Goal: Contribute content

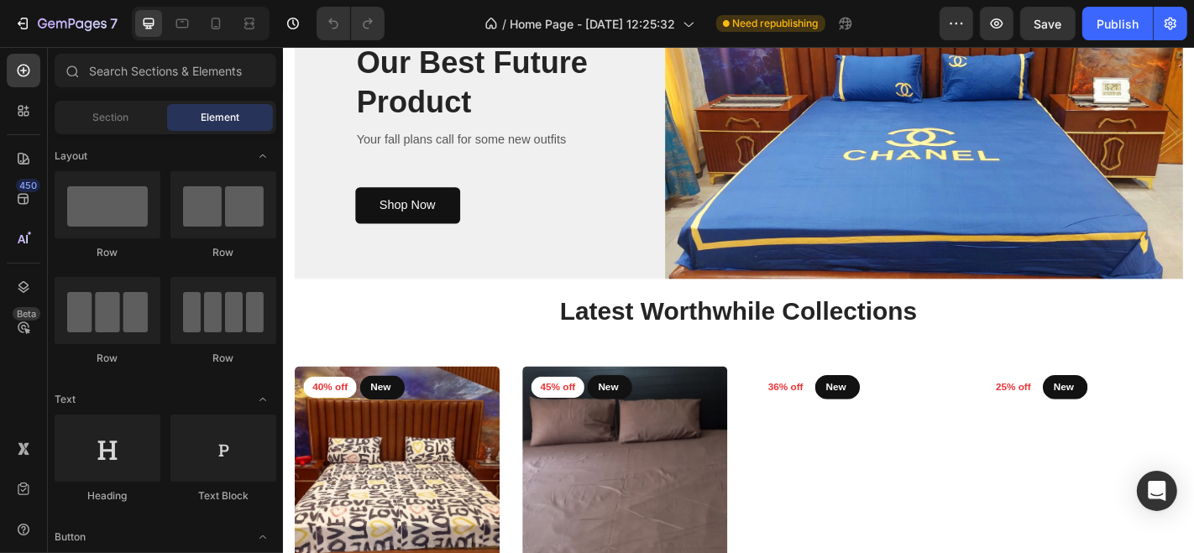
scroll to position [348, 0]
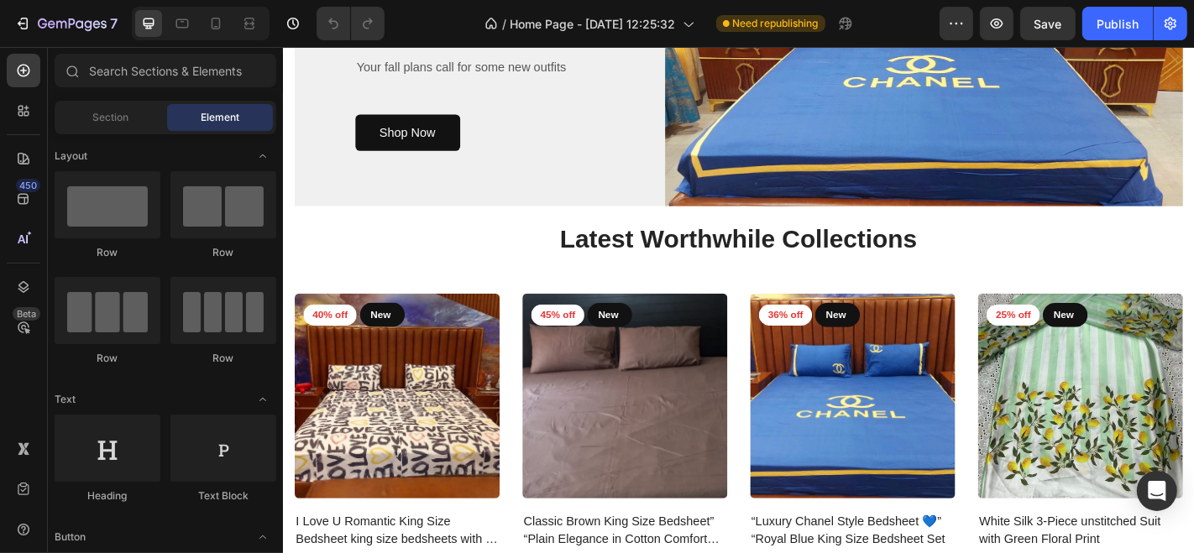
click at [437, 195] on div "NEW ARRIVAL Text block Our Best Future Product Heading Your fall plans call for…" at bounding box center [500, 56] width 410 height 275
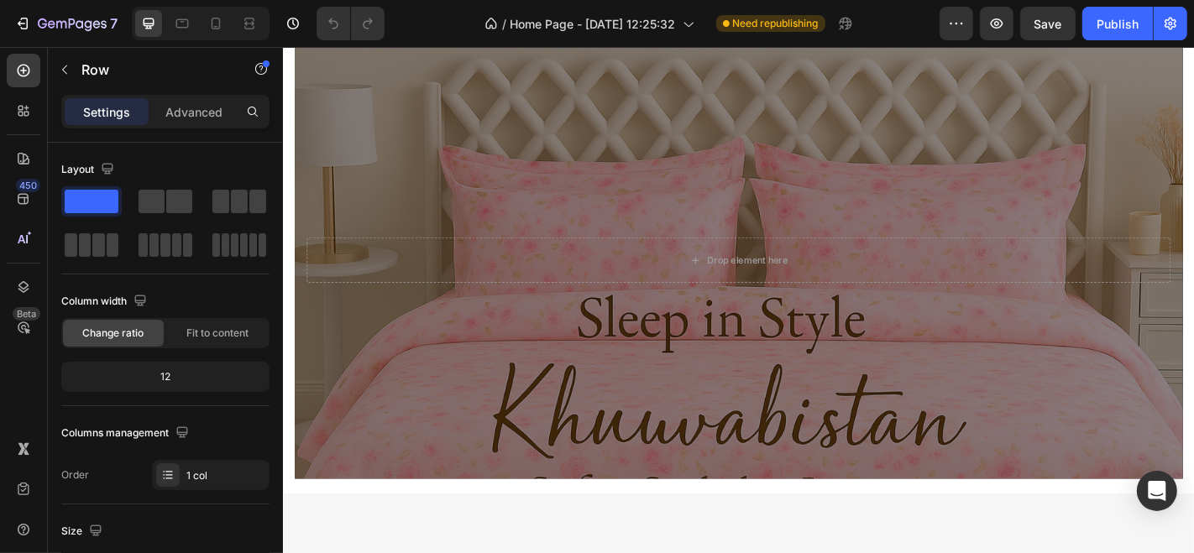
scroll to position [1657, 0]
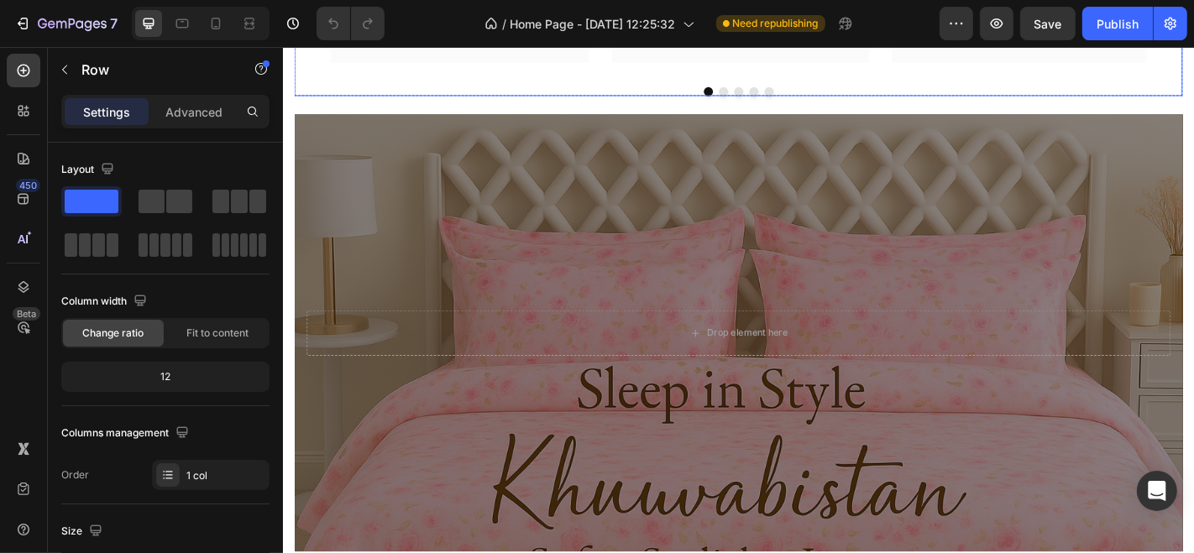
click at [764, 101] on button "Dot" at bounding box center [769, 96] width 10 height 10
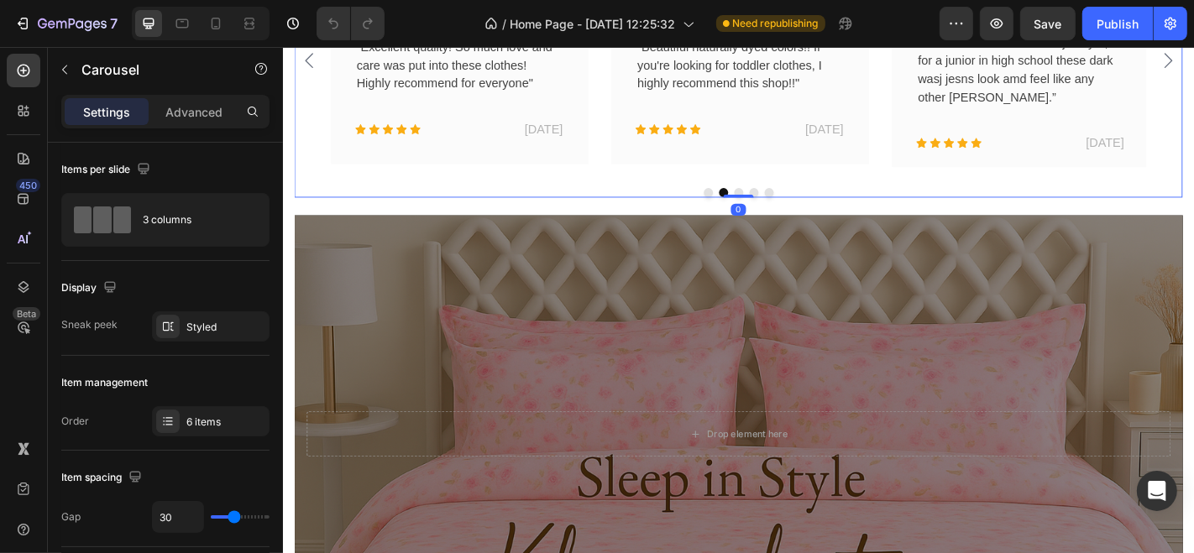
scroll to position [1551, 0]
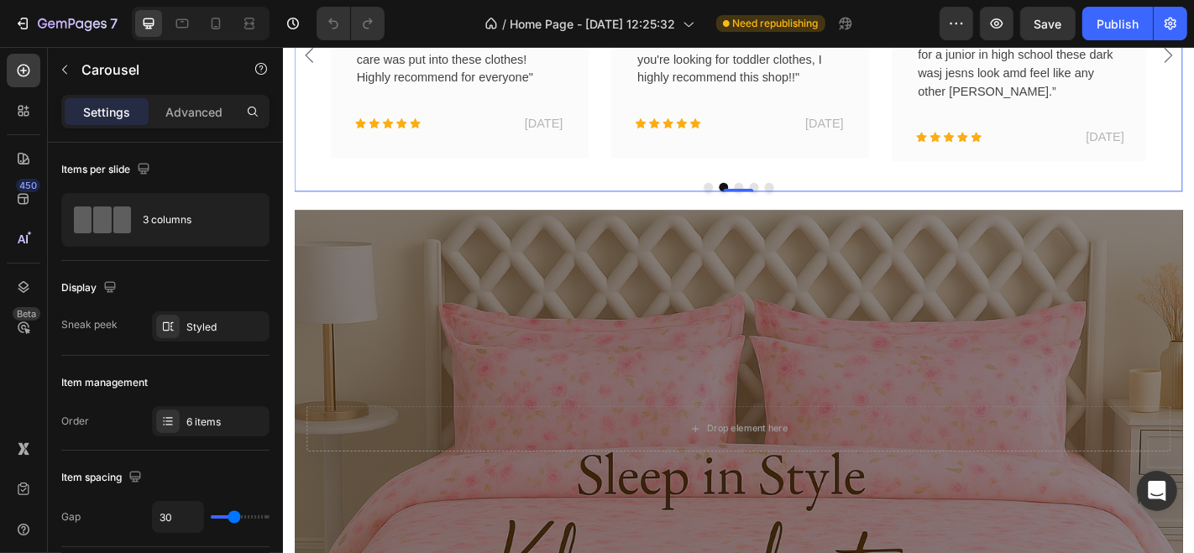
click at [747, 207] on button "Dot" at bounding box center [752, 201] width 10 height 10
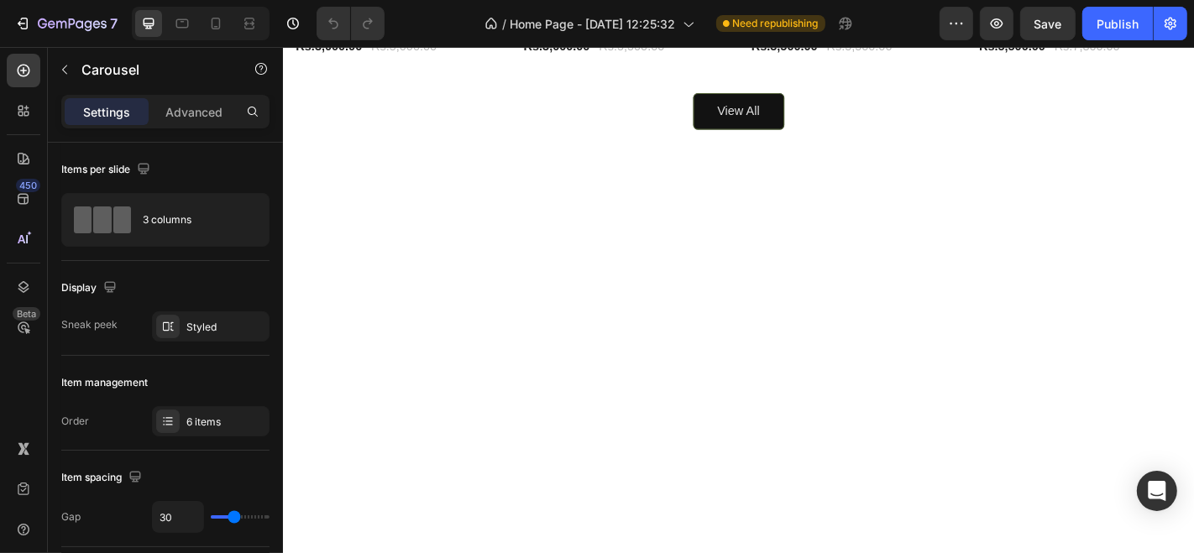
scroll to position [0, 0]
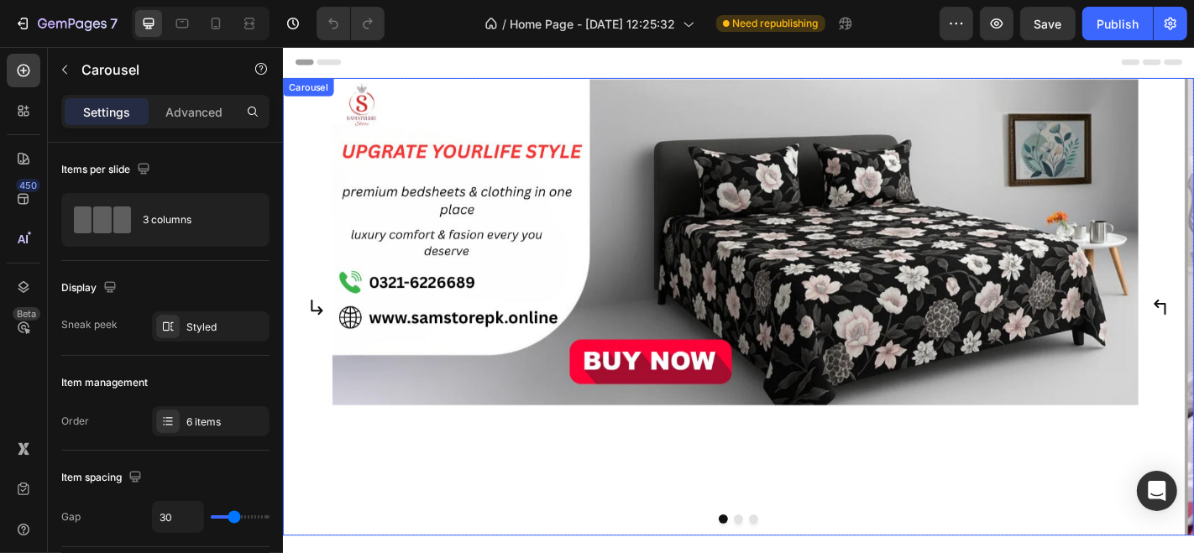
click at [173, 96] on div "Settings Advanced" at bounding box center [165, 112] width 208 height 34
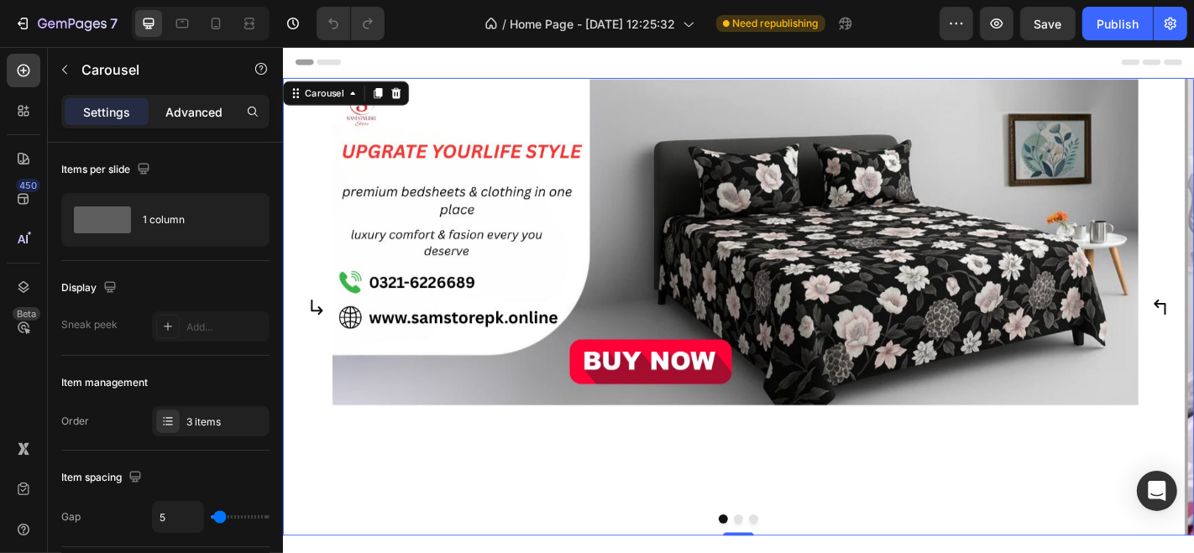
click at [169, 118] on p "Advanced" at bounding box center [193, 112] width 57 height 18
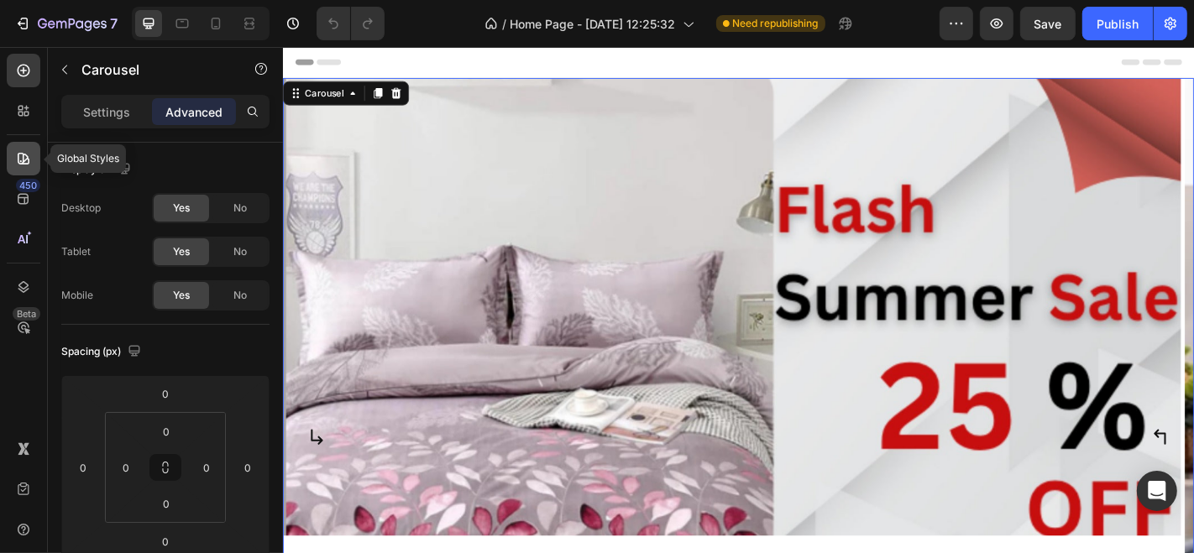
click at [21, 151] on icon at bounding box center [23, 158] width 17 height 17
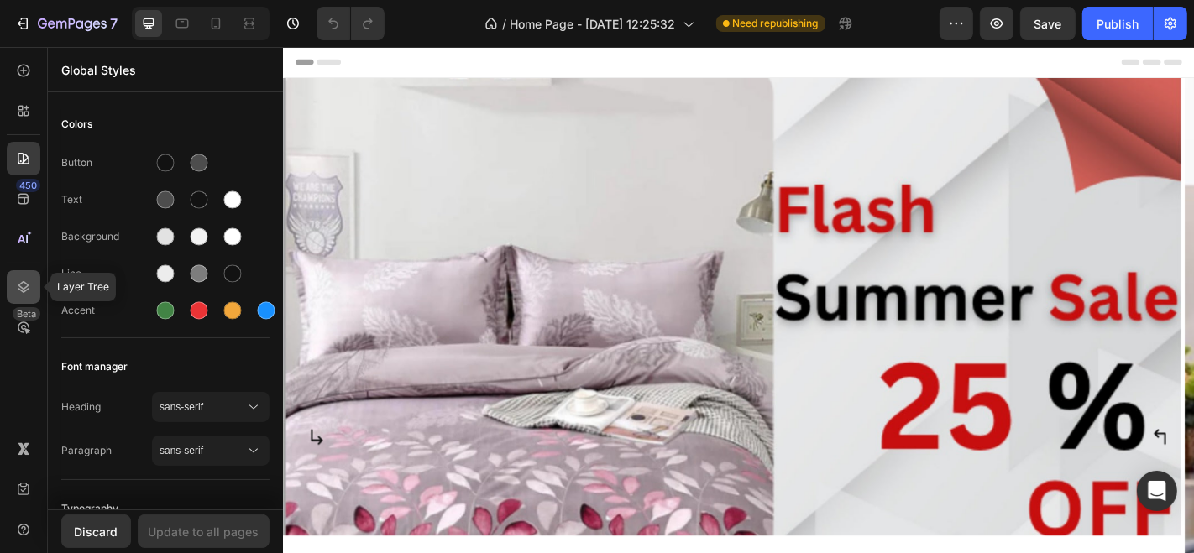
click at [26, 282] on icon at bounding box center [23, 287] width 17 height 17
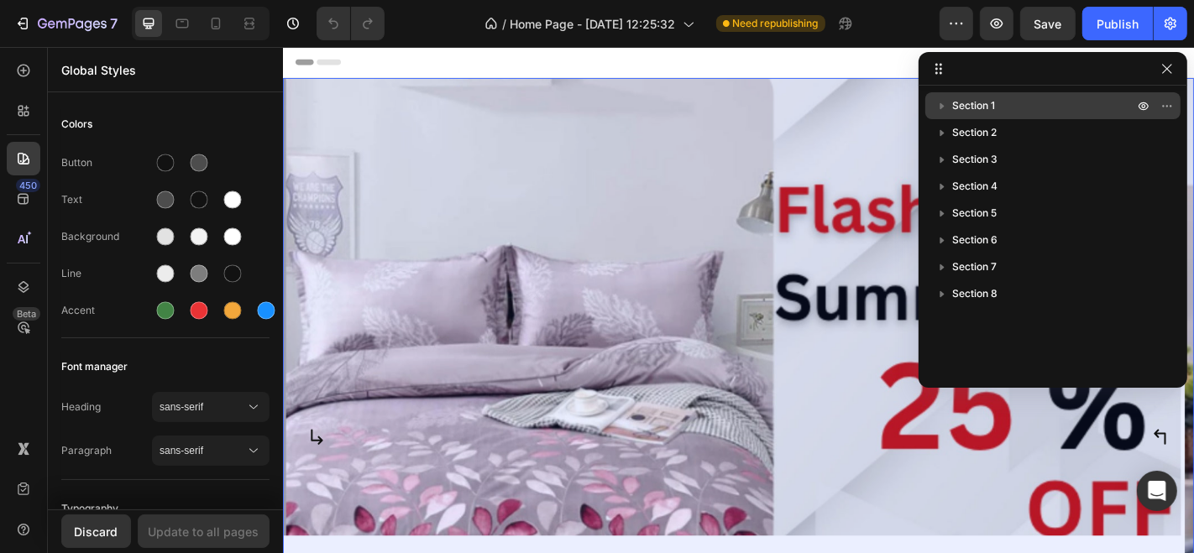
click at [943, 105] on icon "button" at bounding box center [942, 106] width 4 height 7
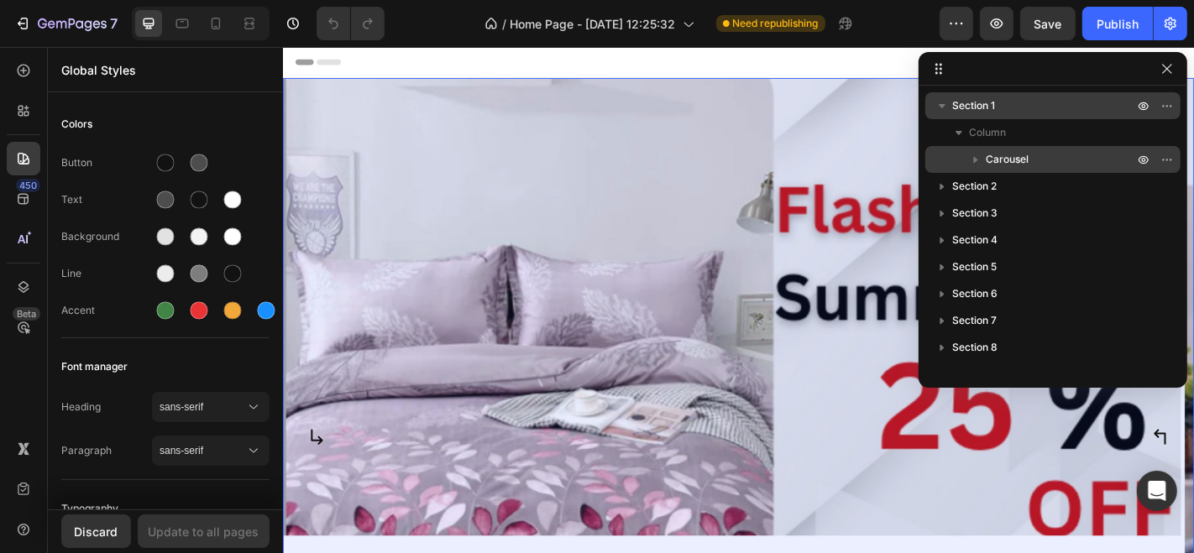
click at [977, 162] on icon "button" at bounding box center [975, 159] width 17 height 17
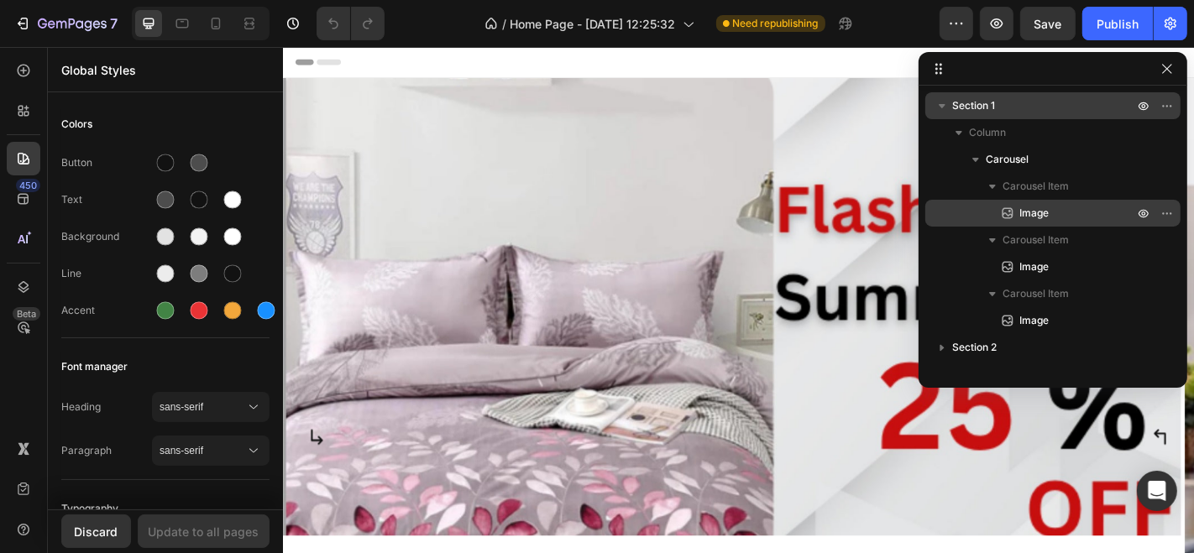
click at [1013, 213] on icon at bounding box center [1007, 213] width 17 height 17
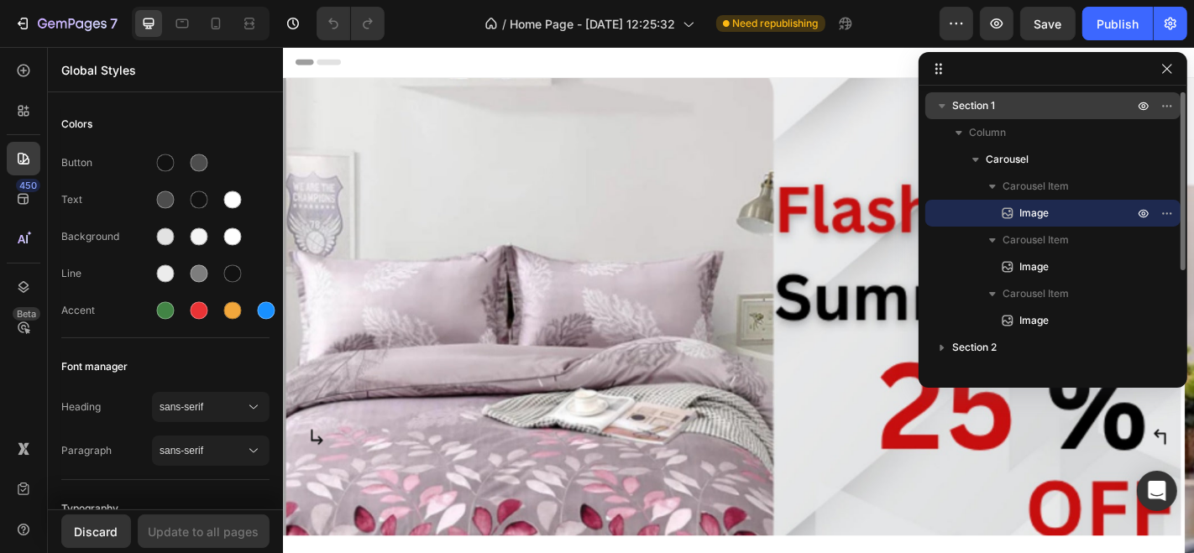
click at [1031, 210] on span "Image" at bounding box center [1033, 213] width 29 height 17
drag, startPoint x: 15, startPoint y: 60, endPoint x: 74, endPoint y: 208, distance: 159.1
click at [15, 60] on div at bounding box center [24, 71] width 34 height 34
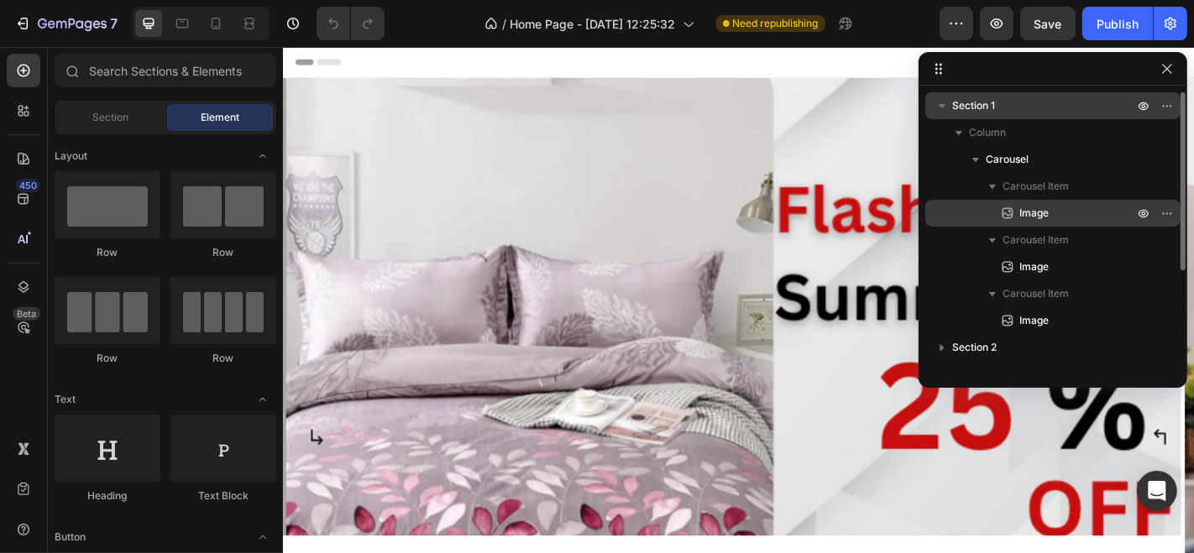
click at [1017, 200] on div "Image" at bounding box center [1053, 213] width 242 height 27
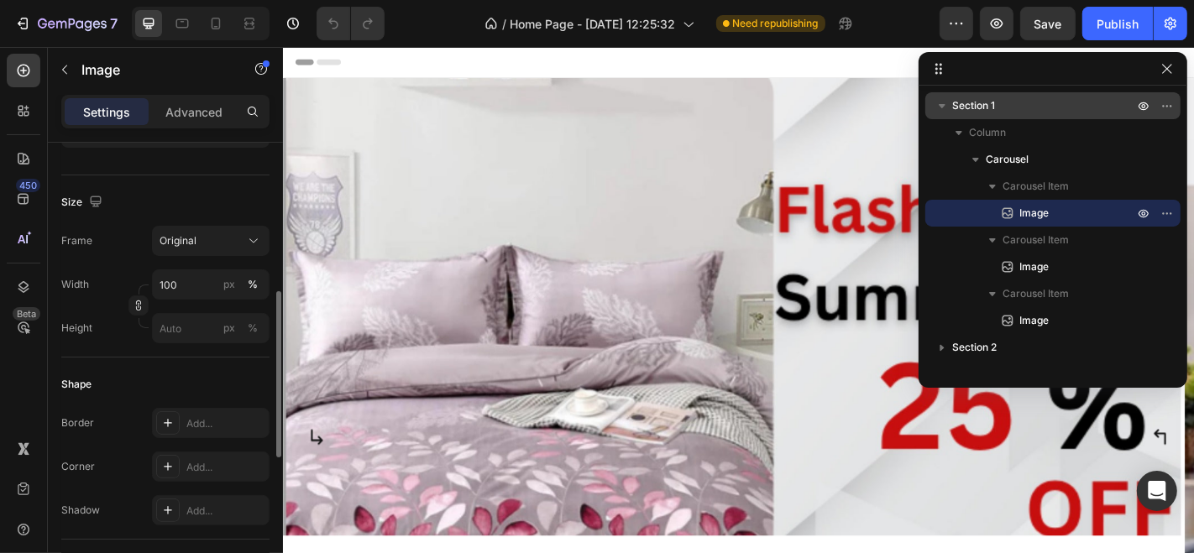
scroll to position [360, 0]
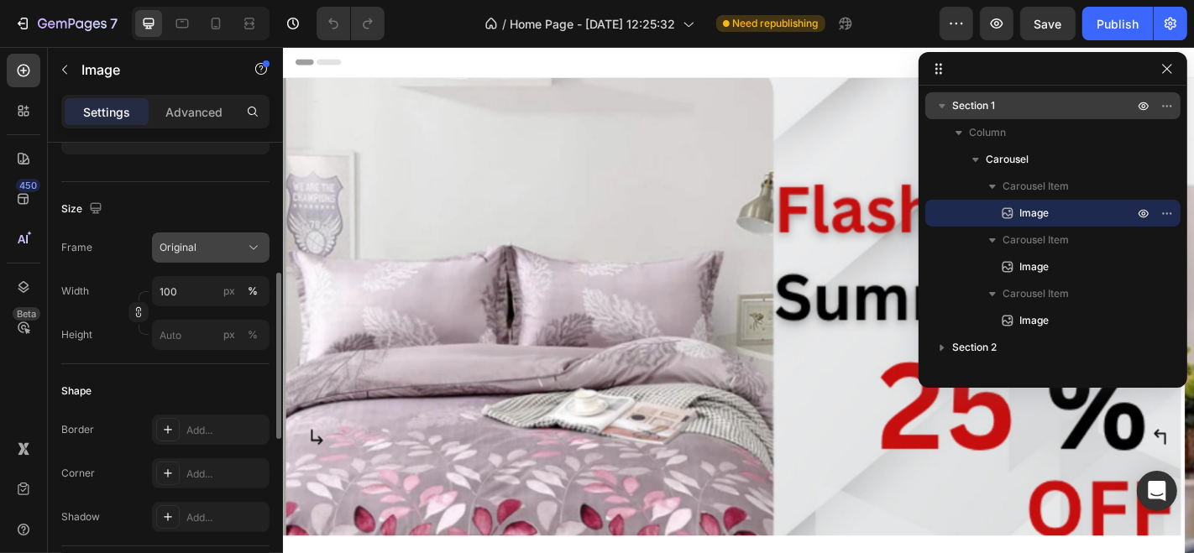
click at [214, 251] on div "Original" at bounding box center [201, 247] width 82 height 15
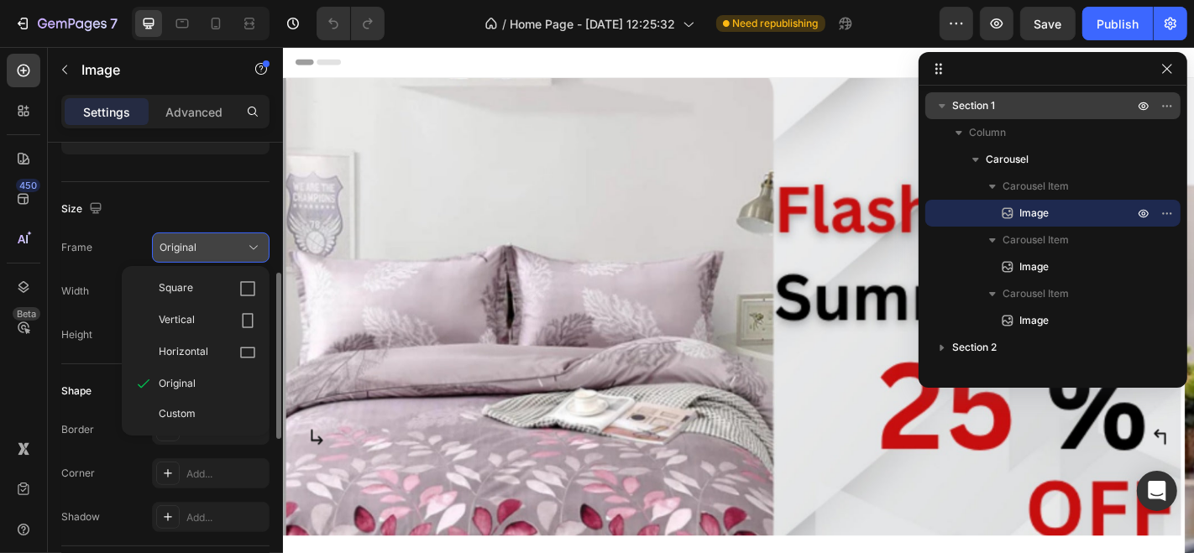
click at [225, 241] on div "Original" at bounding box center [201, 247] width 82 height 15
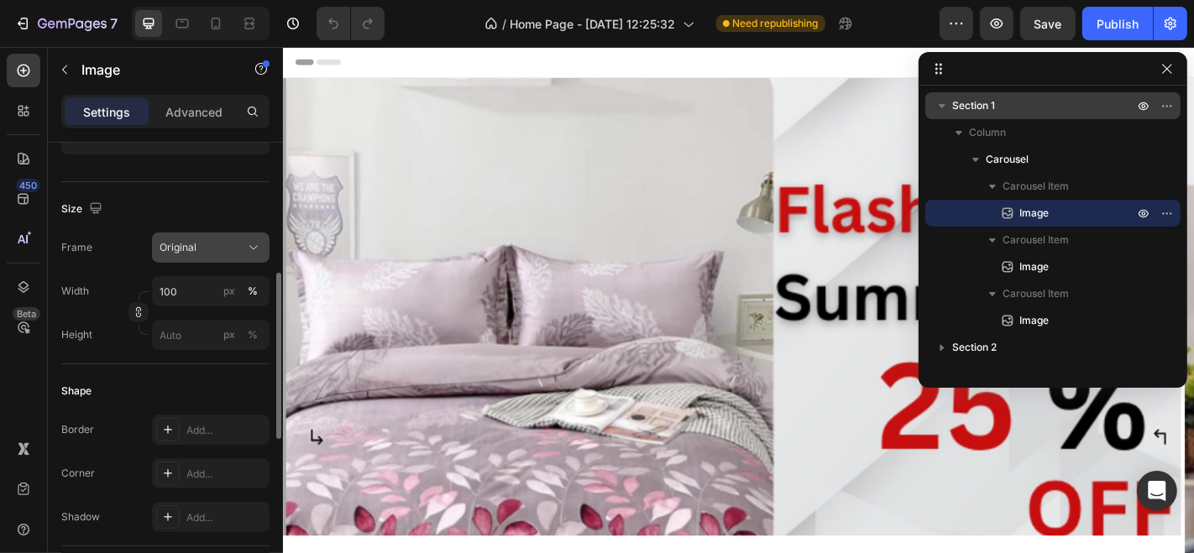
click at [225, 241] on div "Original" at bounding box center [201, 247] width 82 height 15
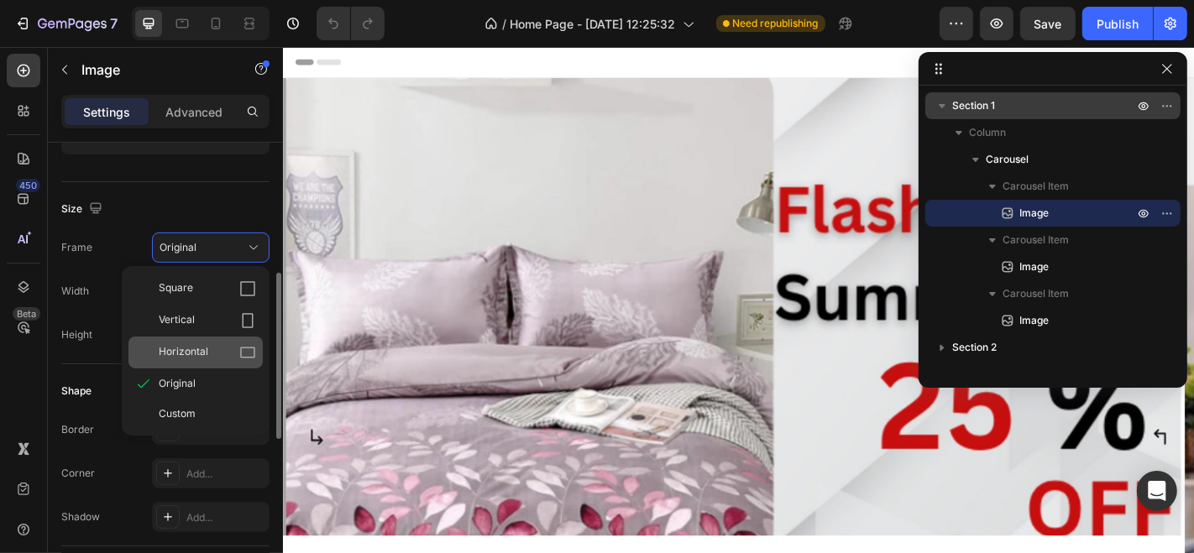
click at [206, 344] on span "Horizontal" at bounding box center [184, 352] width 50 height 17
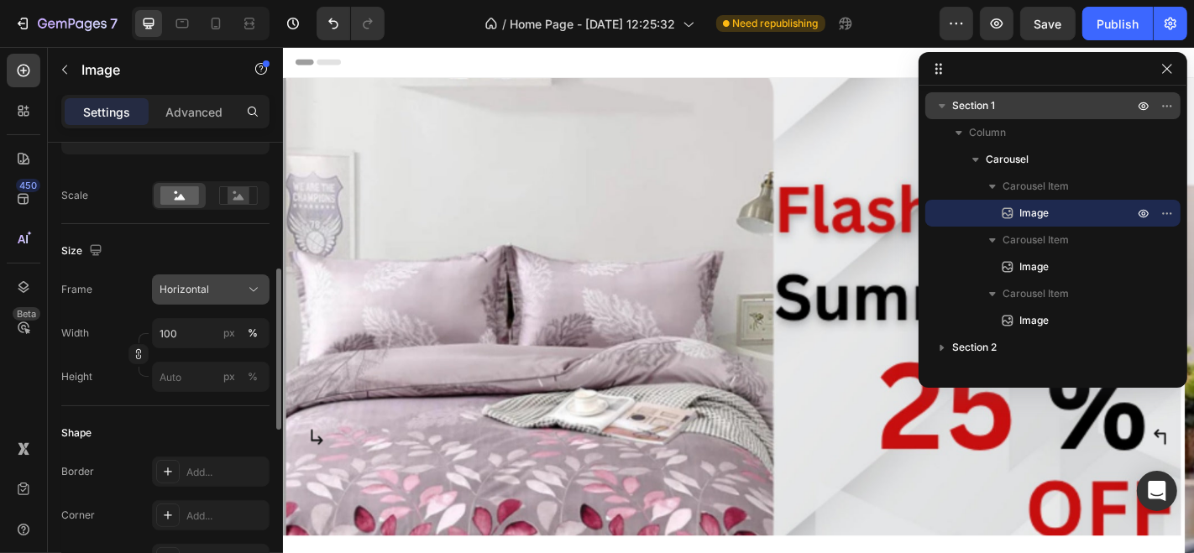
click at [221, 277] on button "Horizontal" at bounding box center [211, 290] width 118 height 30
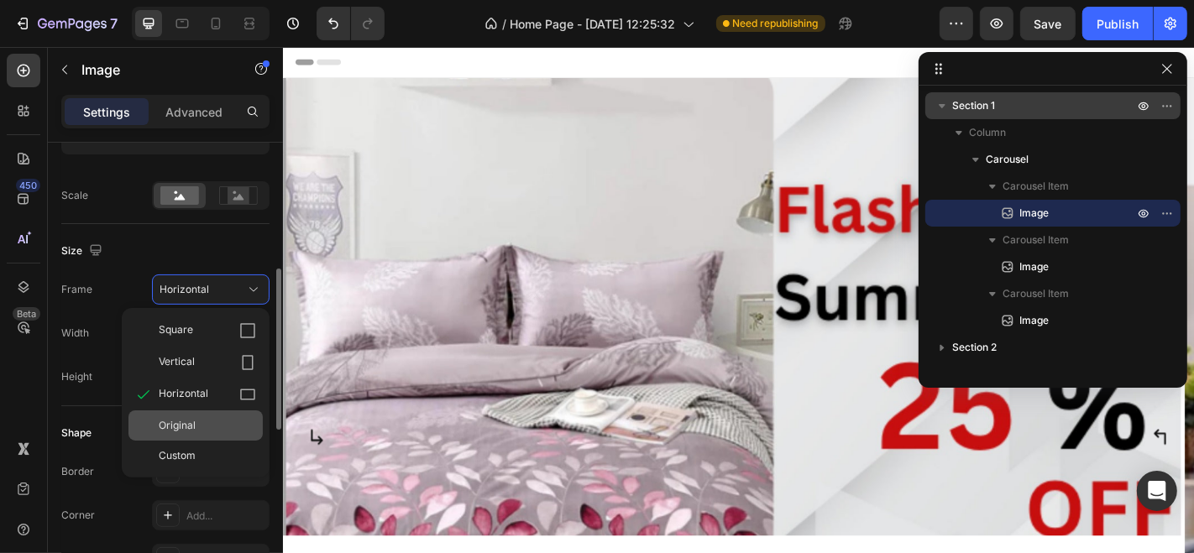
click at [182, 425] on span "Original" at bounding box center [177, 425] width 37 height 15
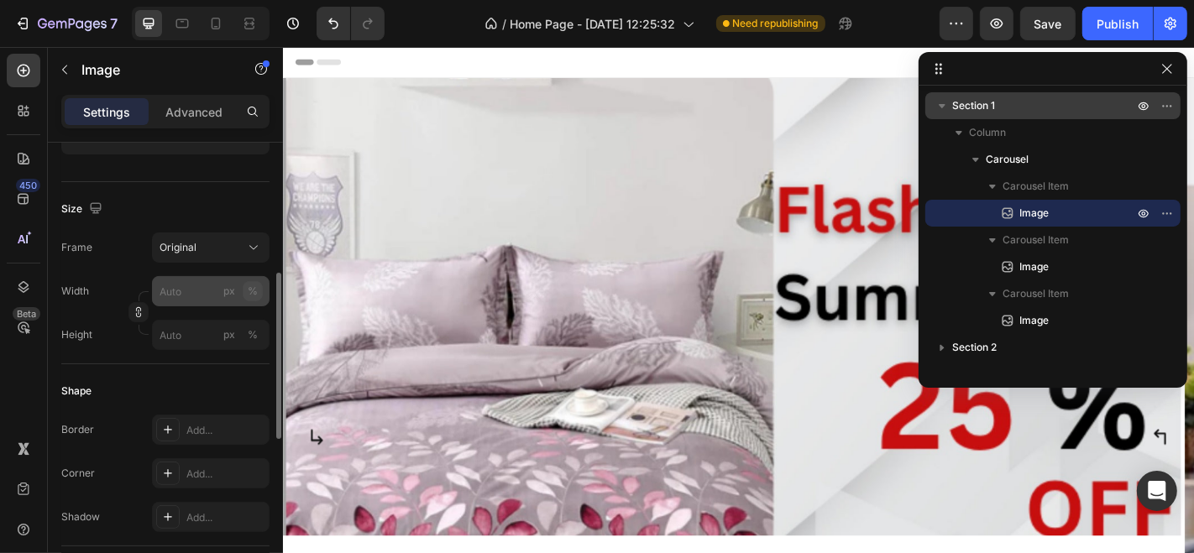
click at [248, 294] on div "%" at bounding box center [253, 291] width 10 height 15
click at [192, 291] on input "px %" at bounding box center [211, 291] width 118 height 30
type input "100"
click at [913, 60] on div "Header" at bounding box center [786, 63] width 981 height 34
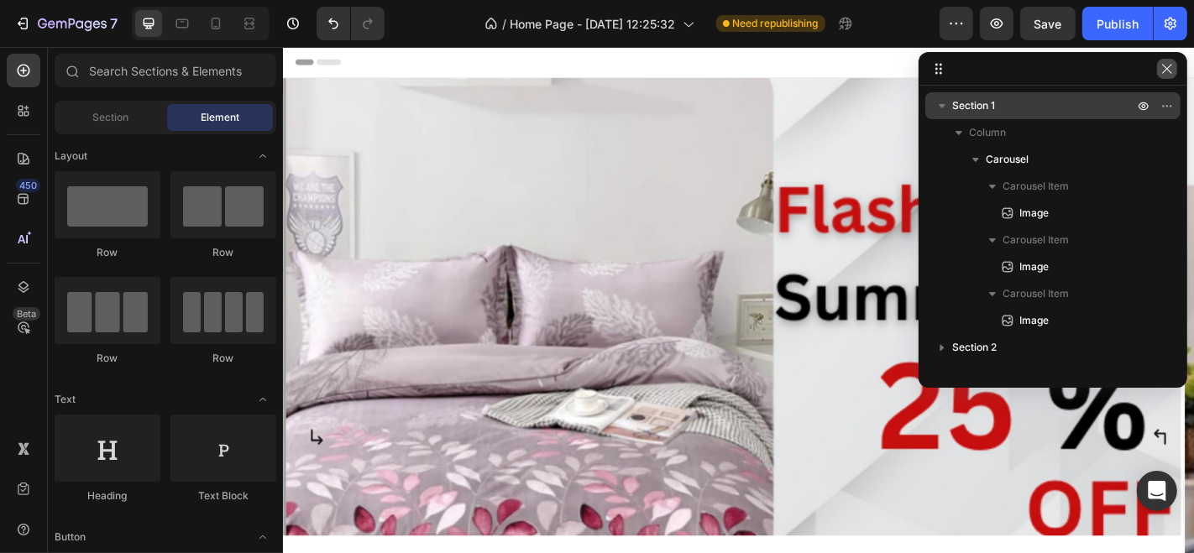
click at [1168, 77] on button "button" at bounding box center [1167, 69] width 20 height 20
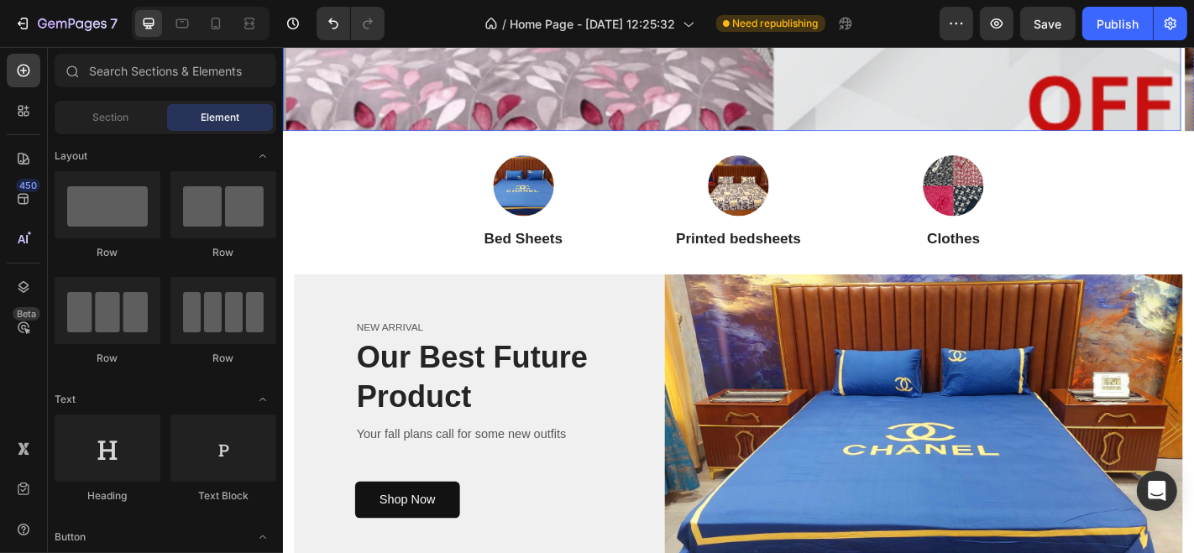
scroll to position [634, 0]
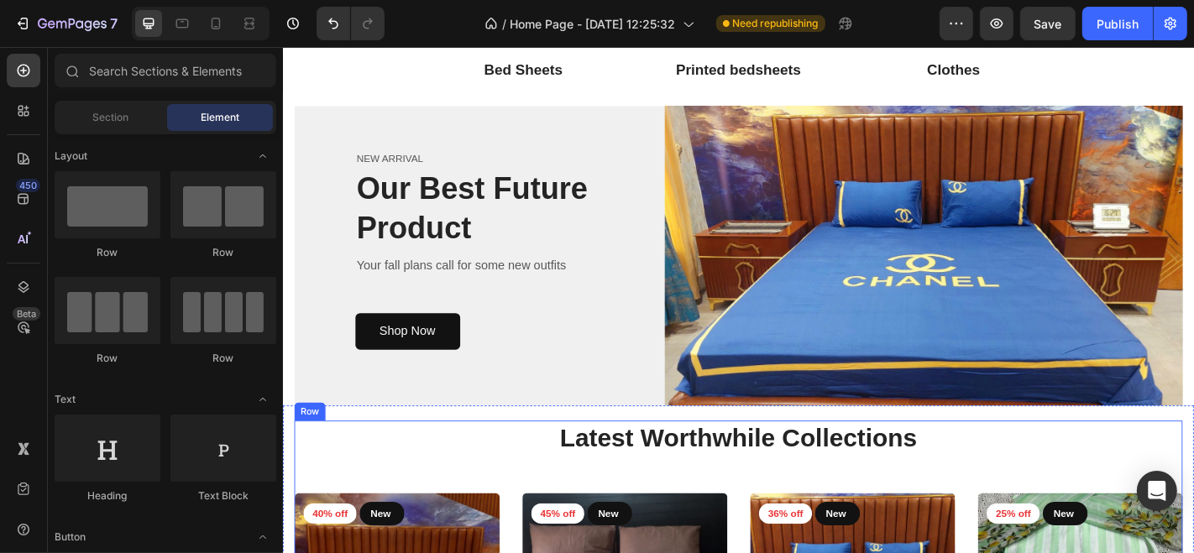
drag, startPoint x: 807, startPoint y: 490, endPoint x: 828, endPoint y: 190, distance: 301.4
click at [807, 489] on h2 "Latest Worthwhile Collections" at bounding box center [786, 479] width 982 height 39
click at [806, 487] on h2 "Latest Worthwhile Collections" at bounding box center [786, 479] width 982 height 39
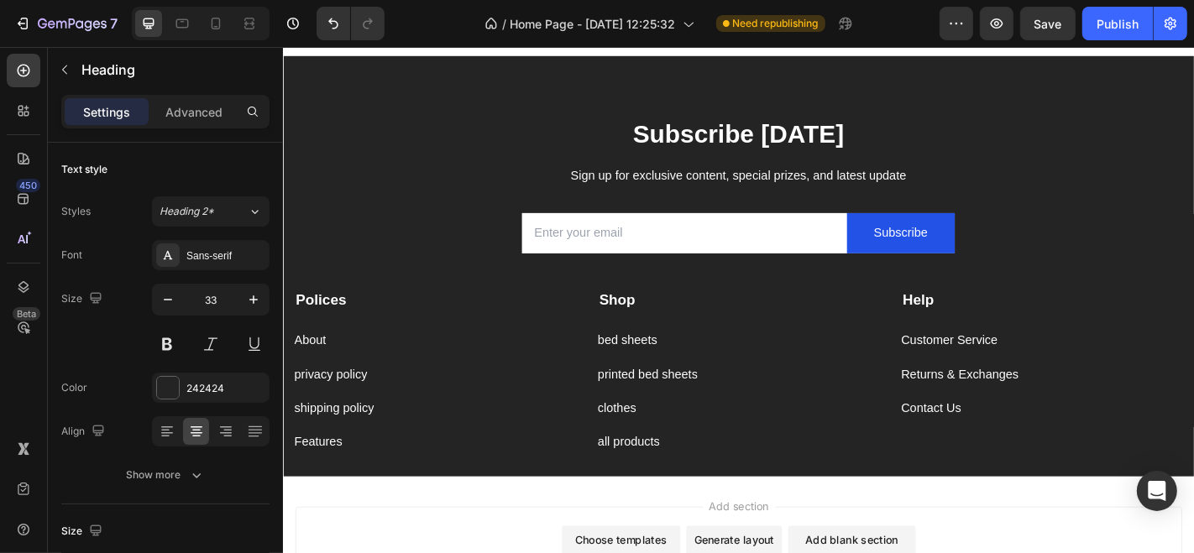
scroll to position [2696, 0]
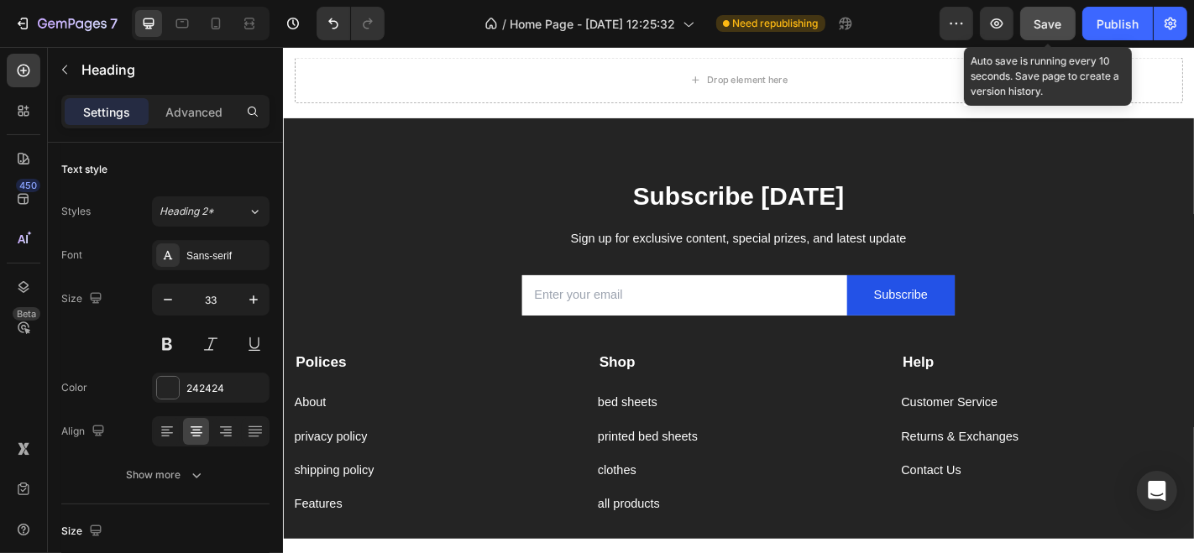
click at [1045, 27] on span "Save" at bounding box center [1049, 24] width 28 height 14
click at [1110, 31] on div "Publish" at bounding box center [1118, 24] width 42 height 18
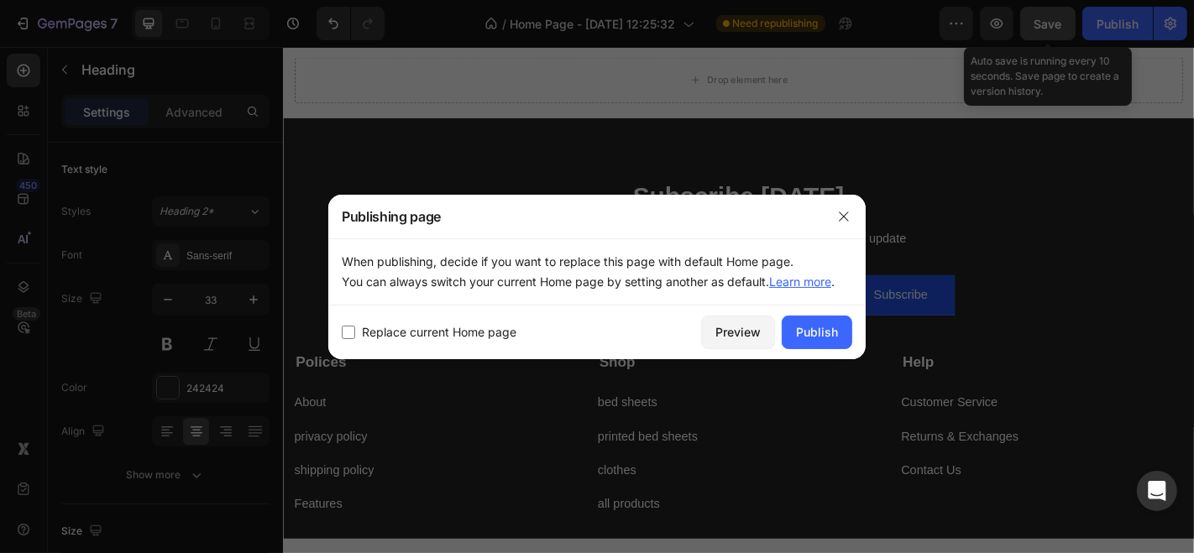
click at [348, 334] on input "checkbox" at bounding box center [348, 332] width 13 height 13
checkbox input "true"
click at [809, 337] on div "Publish" at bounding box center [817, 332] width 42 height 18
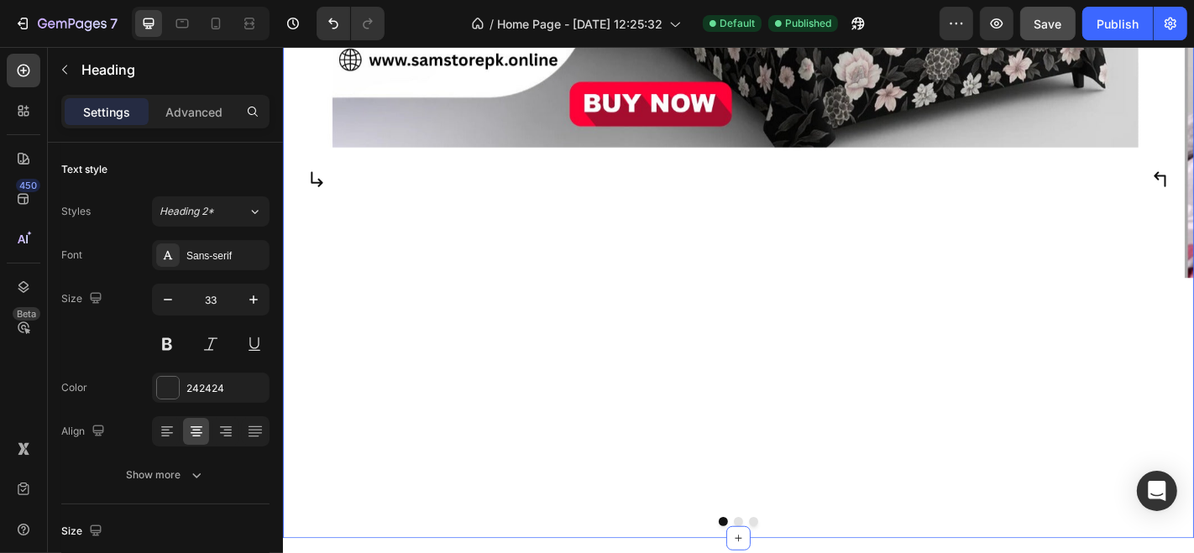
scroll to position [186, 0]
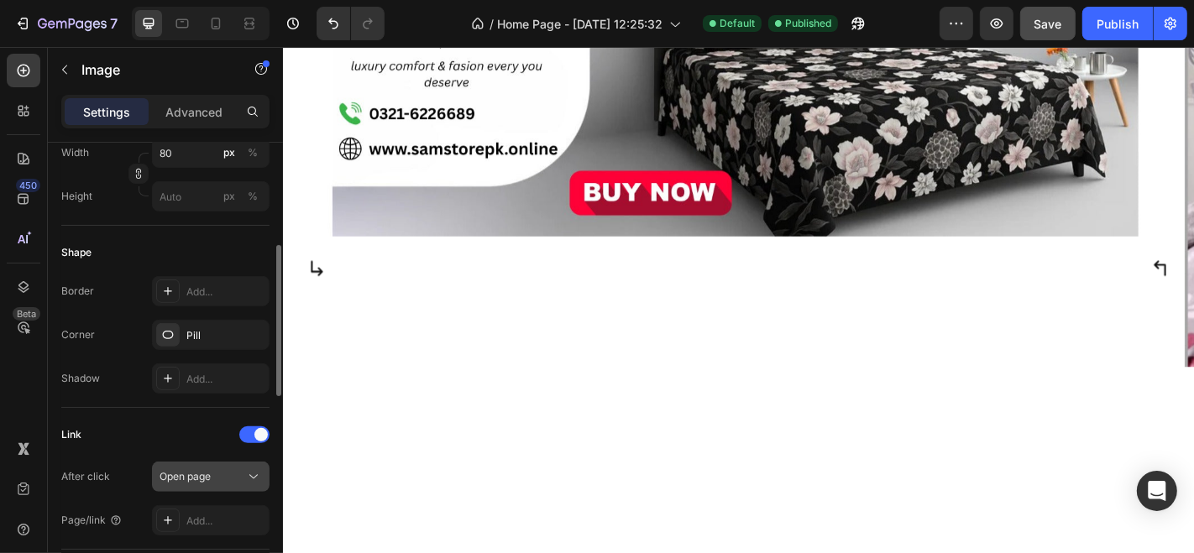
scroll to position [460, 0]
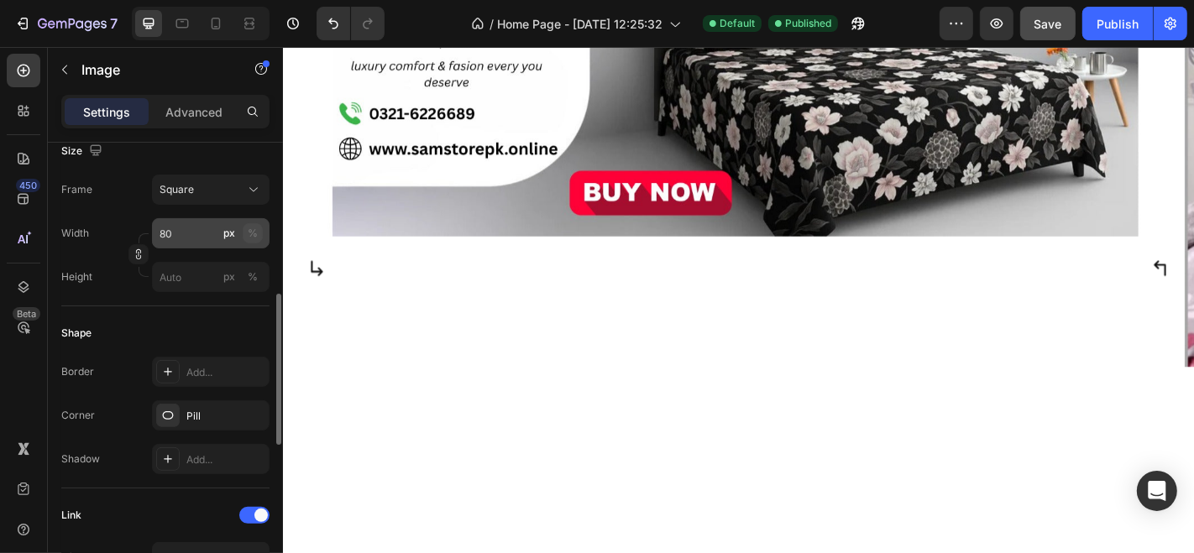
click at [254, 230] on div "%" at bounding box center [253, 233] width 10 height 15
click at [253, 226] on div "%" at bounding box center [253, 233] width 10 height 15
click at [261, 230] on button "%" at bounding box center [253, 233] width 20 height 20
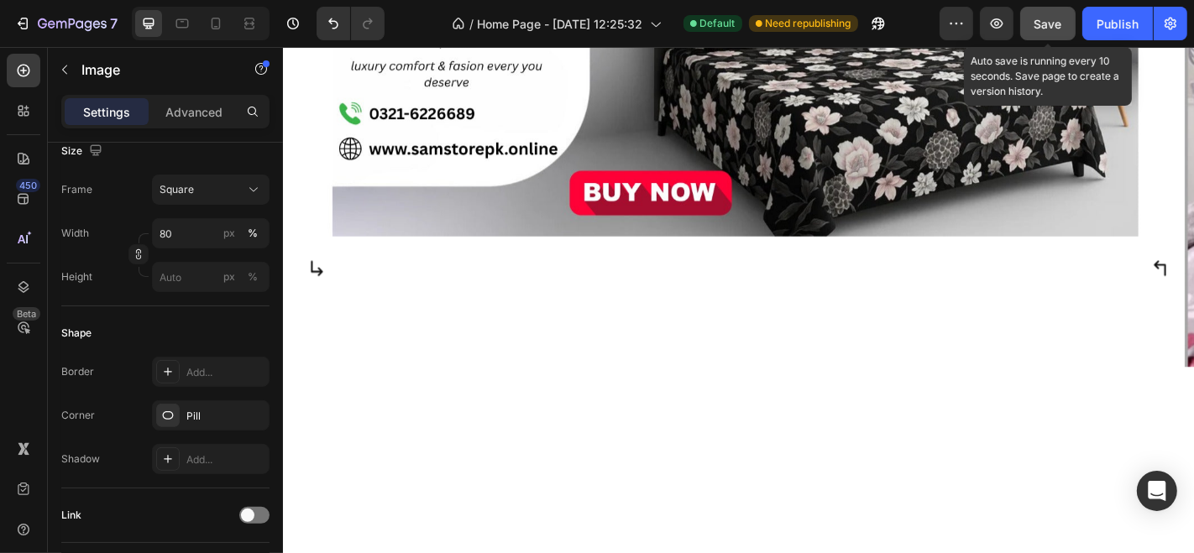
click at [1055, 24] on span "Save" at bounding box center [1049, 24] width 28 height 14
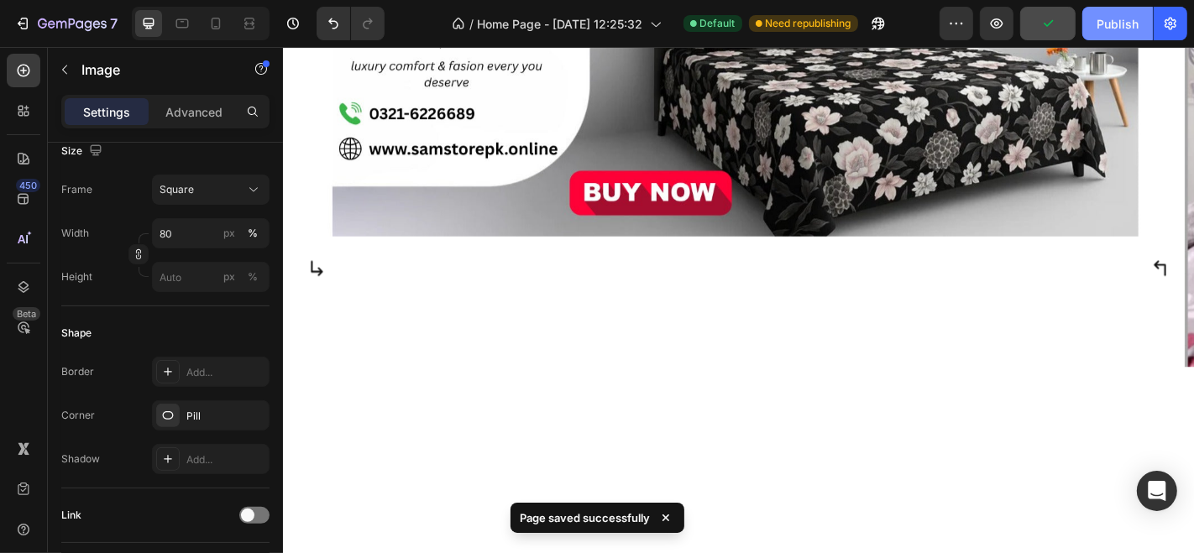
click at [1103, 31] on div "Publish" at bounding box center [1118, 24] width 42 height 18
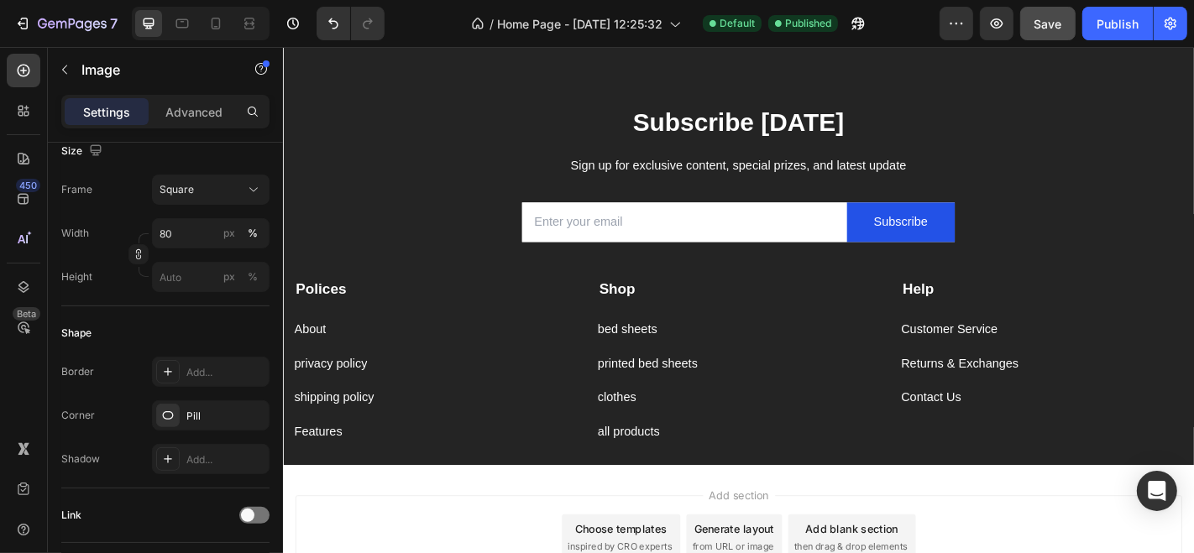
scroll to position [2900, 0]
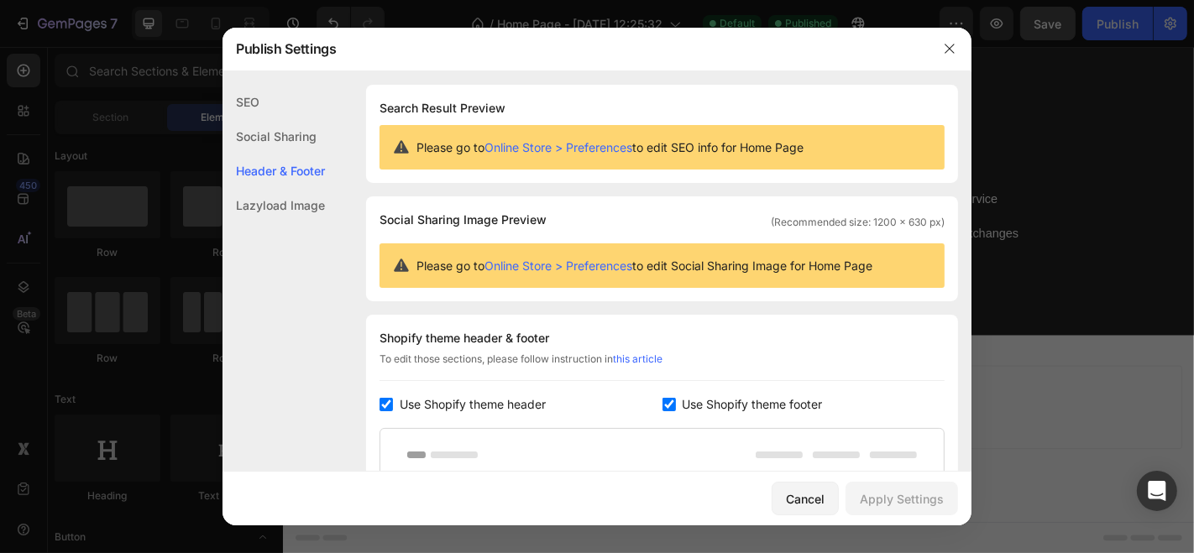
scroll to position [226, 0]
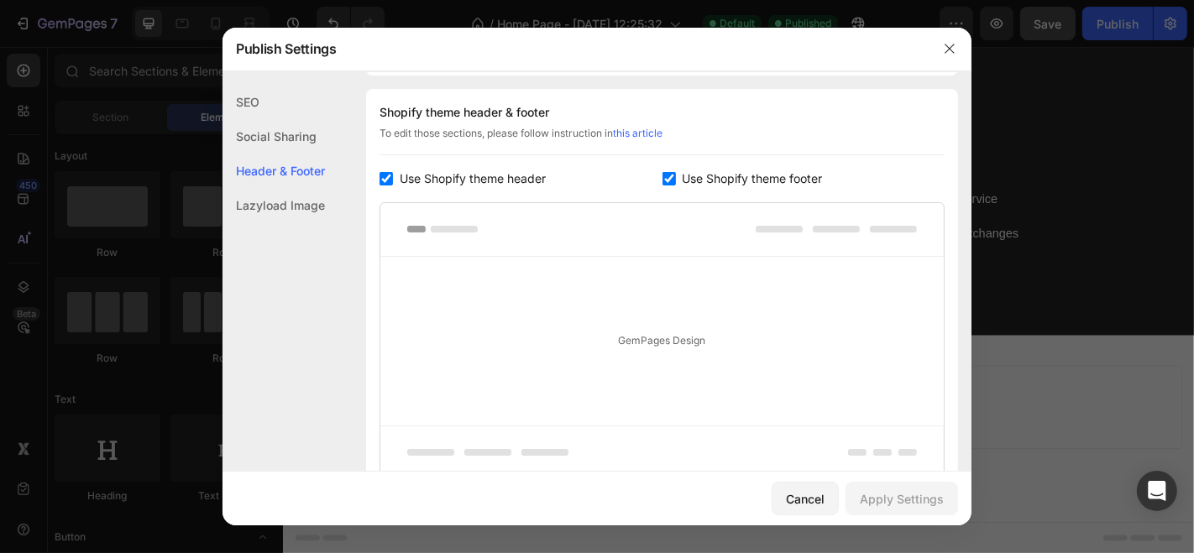
click at [663, 176] on input "checkbox" at bounding box center [669, 178] width 13 height 13
checkbox input "false"
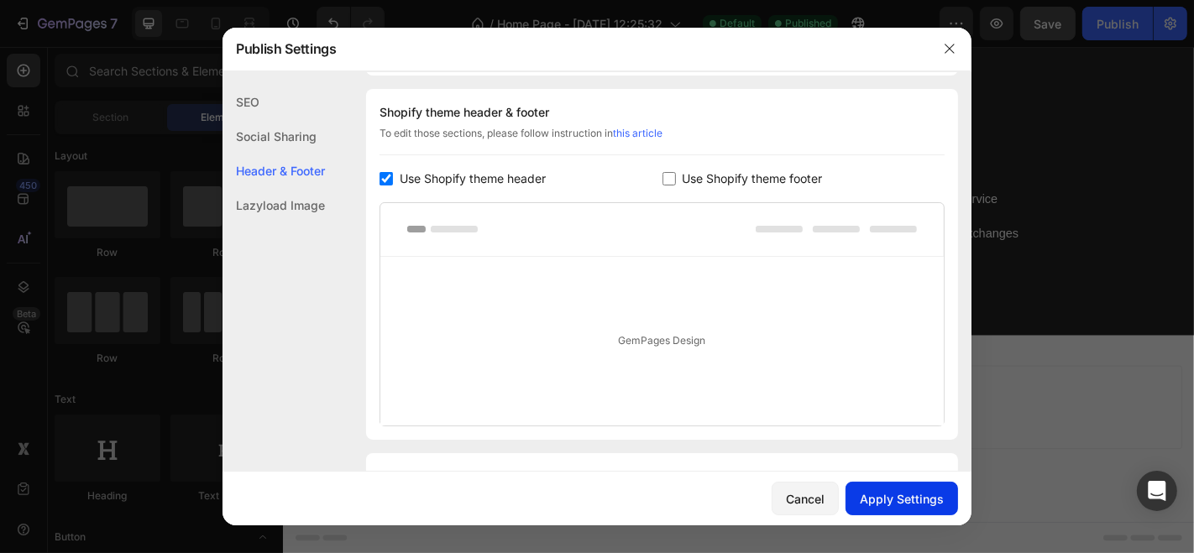
click at [884, 493] on div "Apply Settings" at bounding box center [902, 499] width 84 height 18
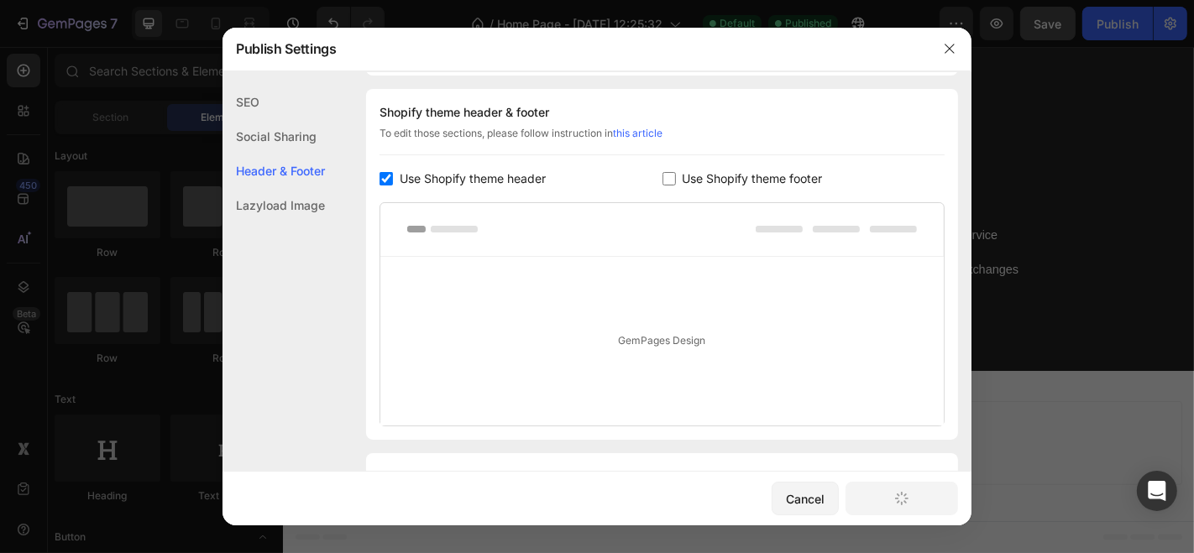
scroll to position [2859, 0]
